Goal: Task Accomplishment & Management: Complete application form

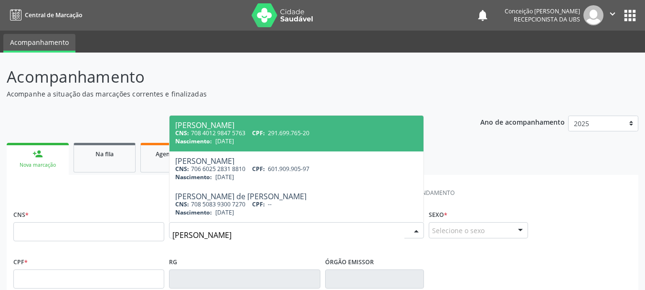
type input "[PERSON_NAME]"
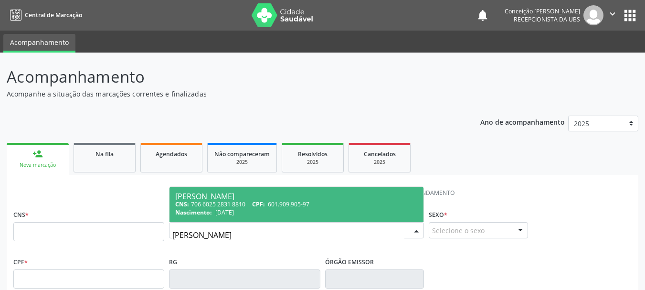
click at [251, 203] on div "CNS: 706 6025 2831 8810 CPF: 601.909.905-97" at bounding box center [296, 204] width 243 height 8
type input "706 6025 2831 8810"
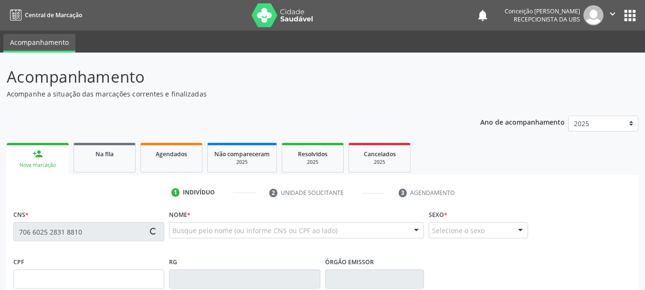
type input "601.909.905-97"
type input "[DATE]"
type input "[PERSON_NAME]"
type input "[PHONE_NUMBER]"
type input "S/N"
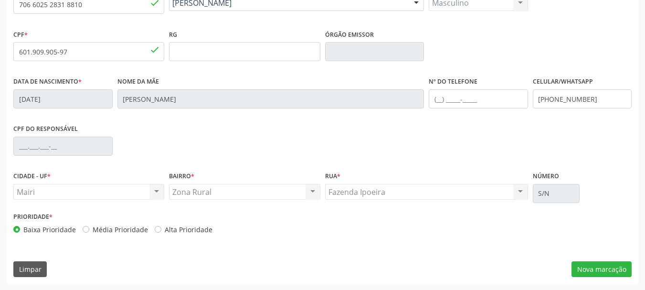
scroll to position [228, 0]
click at [620, 265] on button "Nova marcação" at bounding box center [602, 269] width 60 height 16
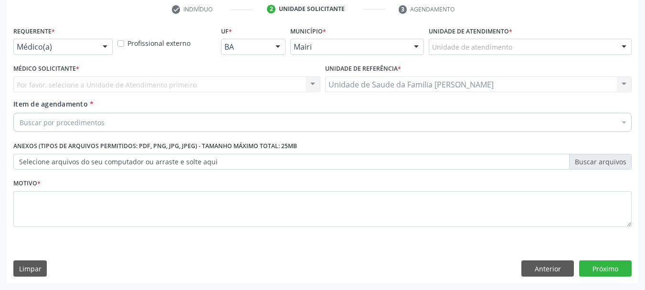
scroll to position [183, 0]
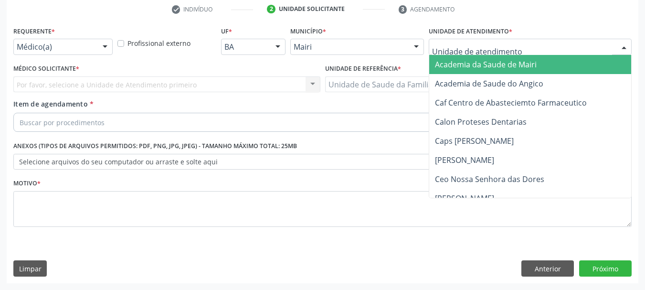
click at [626, 44] on div at bounding box center [624, 47] width 14 height 16
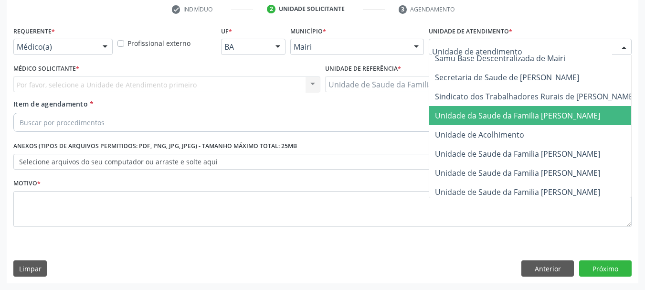
scroll to position [724, 0]
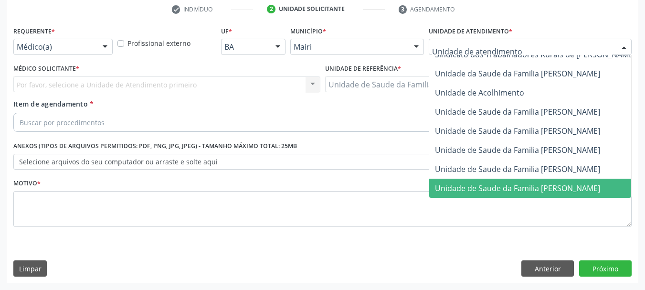
click at [600, 183] on span "Unidade de Saude da Familia [PERSON_NAME]" at bounding box center [517, 188] width 165 height 11
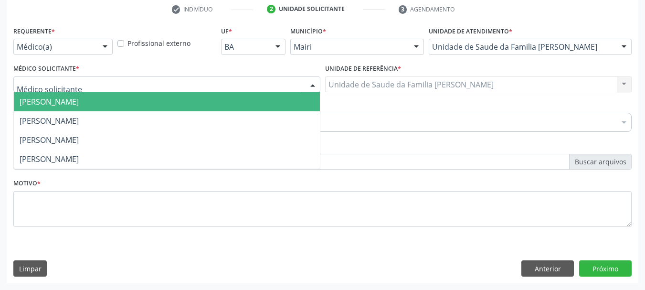
click at [314, 83] on div at bounding box center [313, 85] width 14 height 16
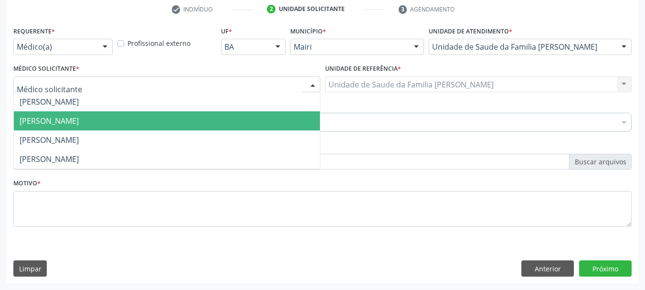
click at [195, 123] on span "[PERSON_NAME]" at bounding box center [167, 120] width 306 height 19
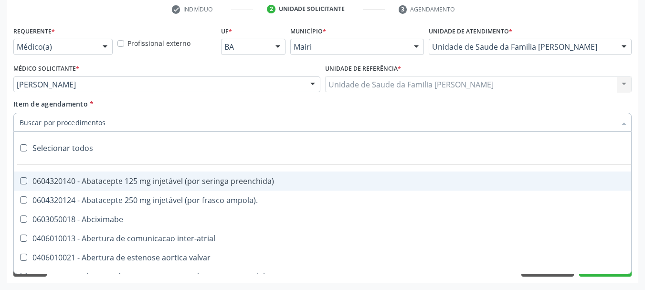
type input "3"
type input "#"
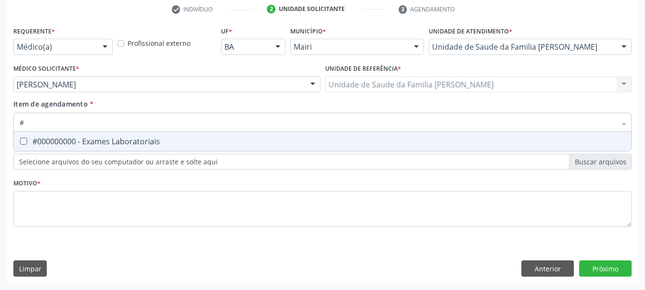
click at [25, 138] on Laboratoriais at bounding box center [23, 141] width 7 height 7
click at [20, 138] on Laboratoriais "checkbox" at bounding box center [17, 141] width 6 height 6
checkbox Laboratoriais "true"
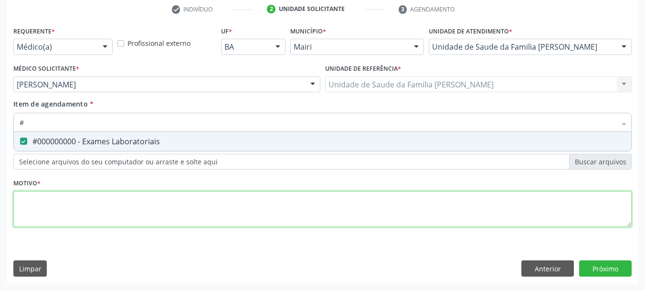
click at [17, 213] on div "Requerente * Médico(a) Médico(a) Enfermeiro(a) Paciente Nenhum resultado encont…" at bounding box center [322, 132] width 618 height 216
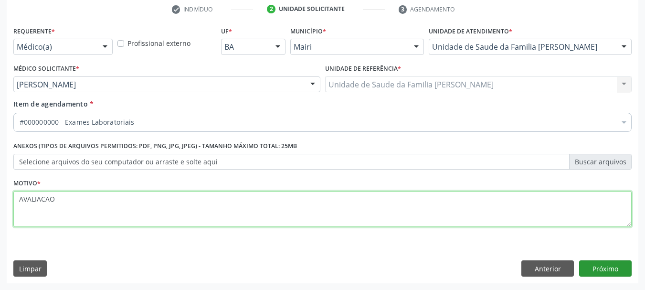
type textarea "AVALIACAO"
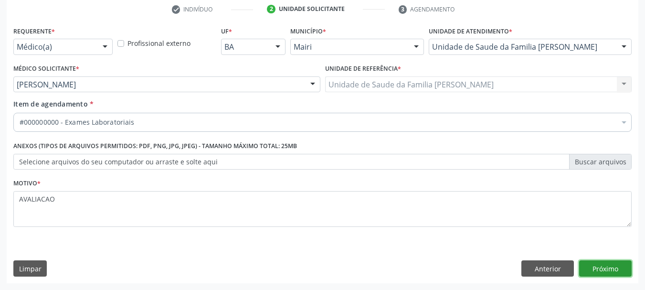
click at [604, 267] on button "Próximo" at bounding box center [605, 268] width 53 height 16
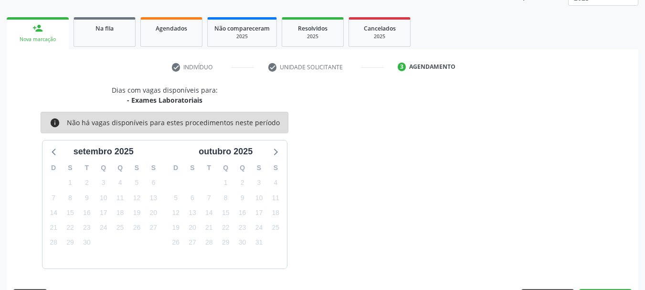
scroll to position [154, 0]
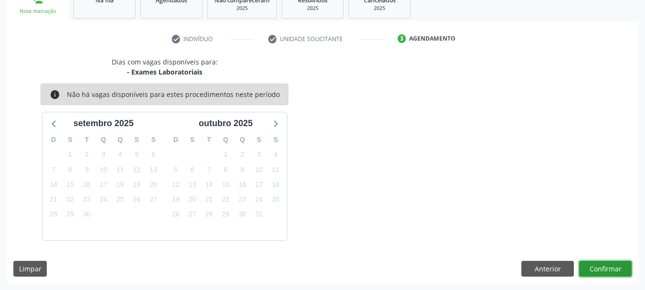
click at [612, 268] on button "Confirmar" at bounding box center [605, 269] width 53 height 16
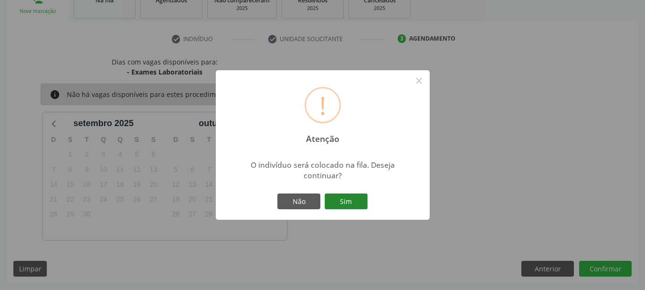
click at [340, 206] on button "Sim" at bounding box center [346, 201] width 43 height 16
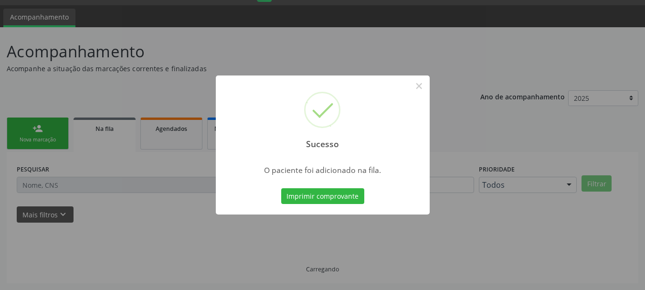
scroll to position [25, 0]
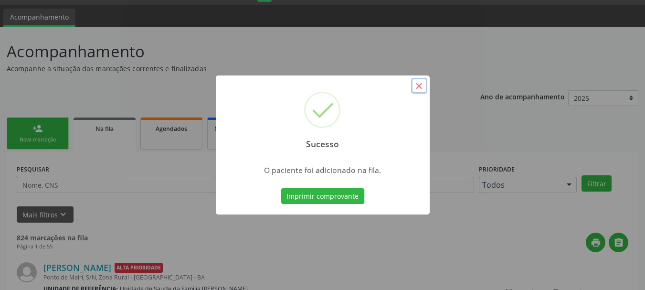
click at [419, 85] on button "×" at bounding box center [419, 86] width 16 height 16
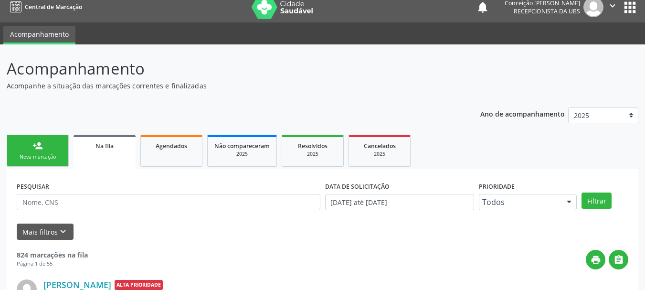
scroll to position [0, 0]
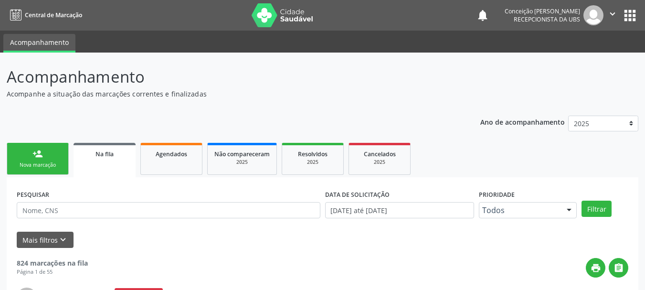
click at [109, 151] on span "Na fila" at bounding box center [105, 154] width 18 height 8
click at [118, 166] on link "Na fila" at bounding box center [105, 160] width 62 height 34
click at [118, 158] on div "Na fila" at bounding box center [104, 154] width 49 height 10
click at [348, 117] on div "Ano de acompanhamento 2025 2024 2023 2022 2021 2020 2019 person_add Nova marcaç…" at bounding box center [323, 199] width 632 height 180
click at [120, 157] on div "Na fila" at bounding box center [104, 154] width 49 height 10
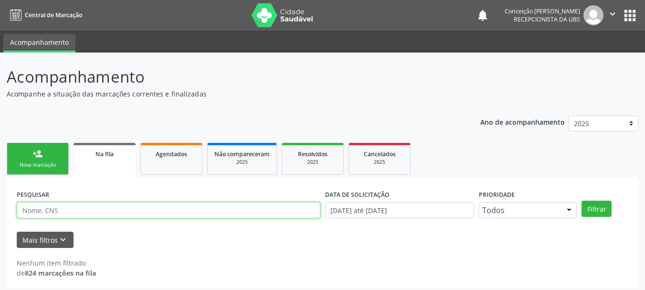
click at [121, 213] on input "text" at bounding box center [169, 210] width 304 height 16
type input "[PERSON_NAME]"
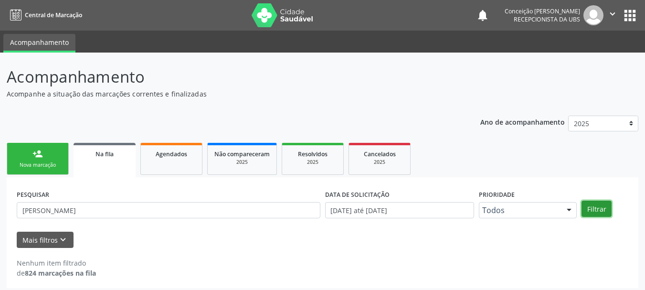
click at [598, 209] on button "Filtrar" at bounding box center [597, 209] width 30 height 16
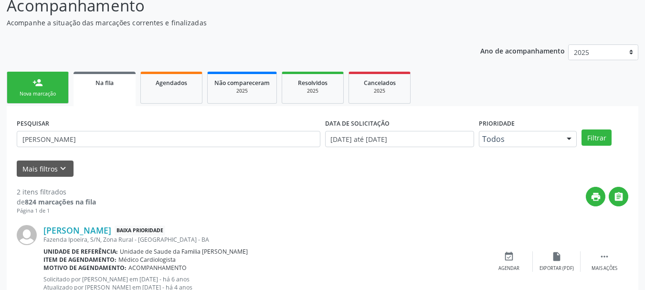
scroll to position [49, 0]
